Goal: Task Accomplishment & Management: Manage account settings

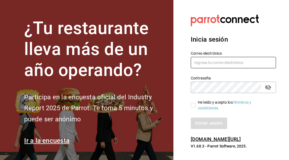
click at [227, 60] on input "text" at bounding box center [233, 62] width 85 height 11
type input "grancafeperegrino@"
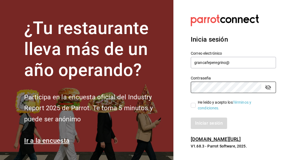
click at [194, 103] on input "He leído y acepto los Términos y condiciones." at bounding box center [193, 105] width 5 height 5
checkbox input "true"
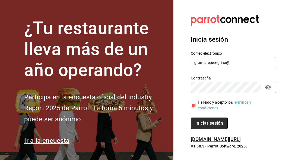
click at [212, 123] on button "Iniciar sesión" at bounding box center [209, 122] width 37 height 11
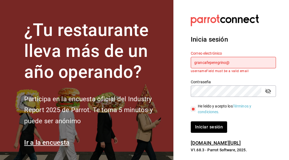
click at [236, 64] on input "grancafeperegrino@" at bounding box center [233, 62] width 85 height 11
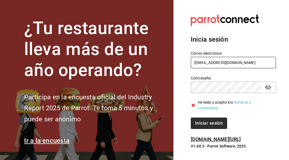
type input "grancafeperegrino@gmail.com"
click at [213, 123] on button "Iniciar sesión" at bounding box center [209, 122] width 37 height 11
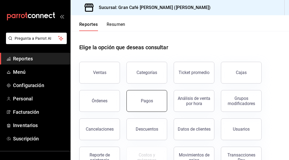
scroll to position [17, 0]
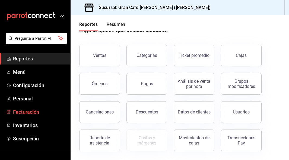
click at [25, 110] on span "Facturación" at bounding box center [39, 111] width 53 height 7
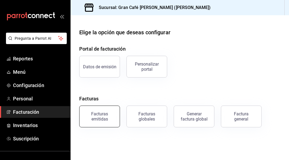
click at [100, 111] on button "Facturas emitidas" at bounding box center [99, 116] width 41 height 22
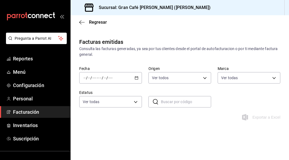
type input "c264ec5e-3e8d-497c-974c-9b9b5dc048eb"
click at [118, 77] on div "/ / - / /" at bounding box center [110, 77] width 63 height 11
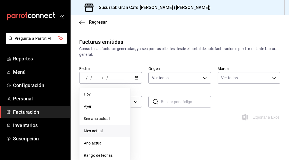
click at [100, 130] on span "Mes actual" at bounding box center [105, 131] width 42 height 6
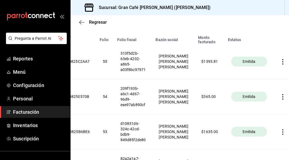
scroll to position [151, 0]
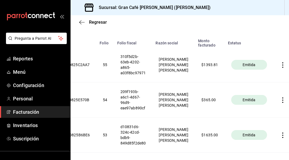
click at [281, 64] on icon "button" at bounding box center [283, 64] width 5 height 5
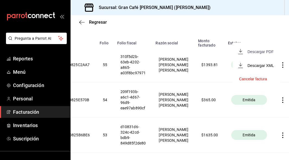
click at [260, 50] on div "Descargar PDF" at bounding box center [261, 51] width 26 height 4
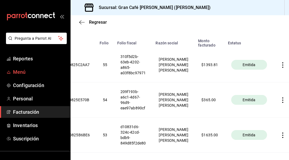
click at [21, 73] on span "Menú" at bounding box center [39, 71] width 53 height 7
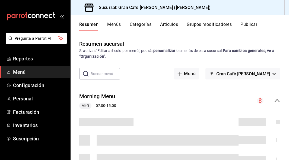
click at [169, 23] on button "Artículos" at bounding box center [169, 26] width 18 height 9
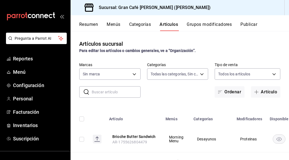
type input "35130152-e618-45a0-b1af-60fe83d1e634,258d2af6-b62e-49c7-85e2-7a560fcd6601,6ff4b…"
type input "c264ec5e-3e8d-497c-974c-9b9b5dc048eb"
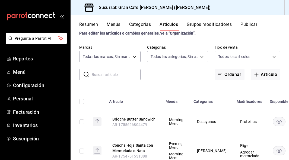
scroll to position [22, 0]
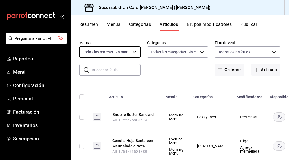
click at [129, 50] on body "Pregunta a Parrot AI Reportes Menú Configuración Personal Facturación Inventari…" at bounding box center [144, 80] width 289 height 160
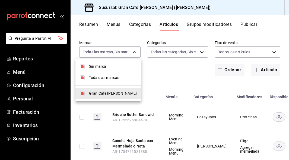
click at [169, 78] on div at bounding box center [144, 80] width 289 height 160
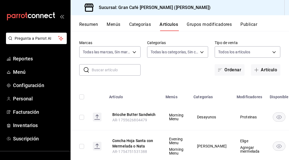
click at [110, 72] on input "text" at bounding box center [116, 69] width 49 height 11
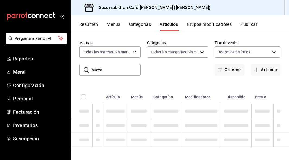
type input "huevo"
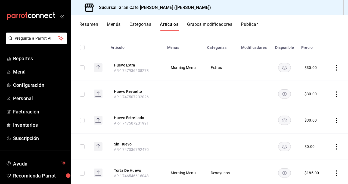
scroll to position [46, 0]
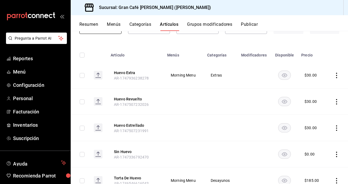
click at [220, 54] on th "Categorías" at bounding box center [221, 53] width 34 height 17
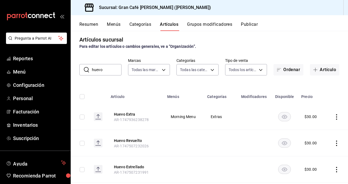
scroll to position [0, 0]
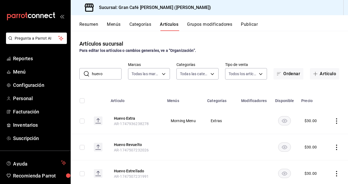
click at [210, 26] on button "Grupos modificadores" at bounding box center [209, 26] width 45 height 9
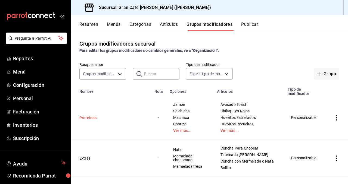
scroll to position [26, 0]
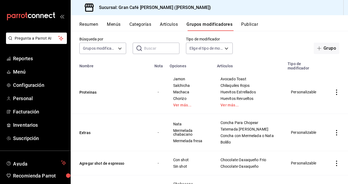
click at [289, 95] on icon "actions" at bounding box center [336, 92] width 1 height 5
click at [270, 73] on div at bounding box center [174, 92] width 348 height 184
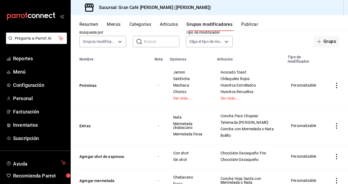
scroll to position [0, 0]
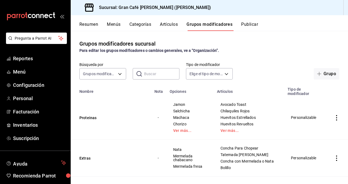
click at [145, 24] on button "Categorías" at bounding box center [140, 26] width 22 height 9
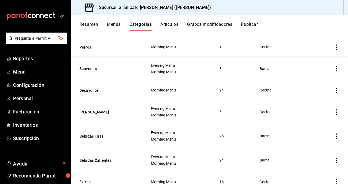
scroll to position [67, 0]
click at [91, 89] on button "Desayunos" at bounding box center [106, 90] width 54 height 5
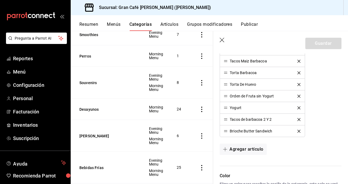
scroll to position [358, 0]
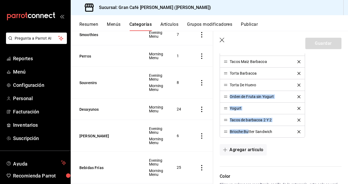
drag, startPoint x: 248, startPoint y: 134, endPoint x: 236, endPoint y: 126, distance: 14.6
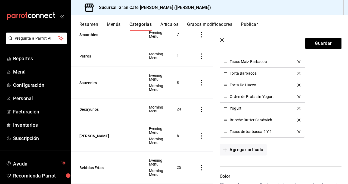
click at [241, 120] on div "Brioche Butter Sandwich" at bounding box center [251, 120] width 42 height 4
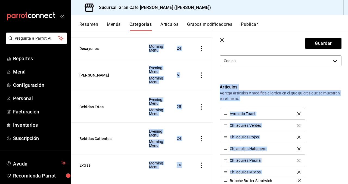
scroll to position [0, 0]
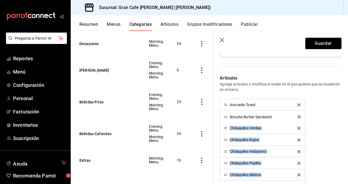
drag, startPoint x: 225, startPoint y: 121, endPoint x: 222, endPoint y: 118, distance: 4.6
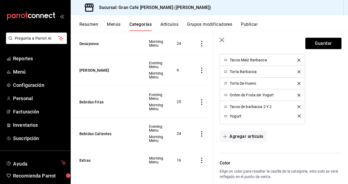
drag, startPoint x: 225, startPoint y: 107, endPoint x: 222, endPoint y: 117, distance: 10.3
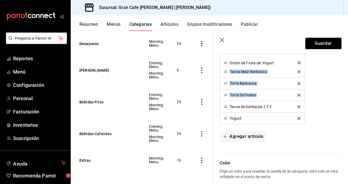
drag, startPoint x: 225, startPoint y: 95, endPoint x: 223, endPoint y: 63, distance: 32.1
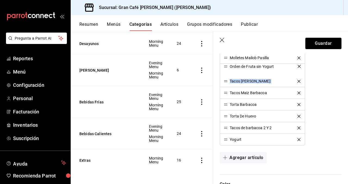
drag, startPoint x: 225, startPoint y: 82, endPoint x: 222, endPoint y: 67, distance: 15.1
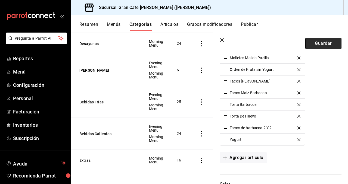
click at [289, 44] on button "Guardar" at bounding box center [323, 43] width 36 height 11
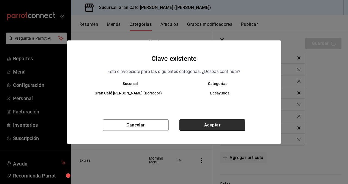
click at [199, 127] on button "Aceptar" at bounding box center [212, 125] width 66 height 11
